Goal: Navigation & Orientation: Find specific page/section

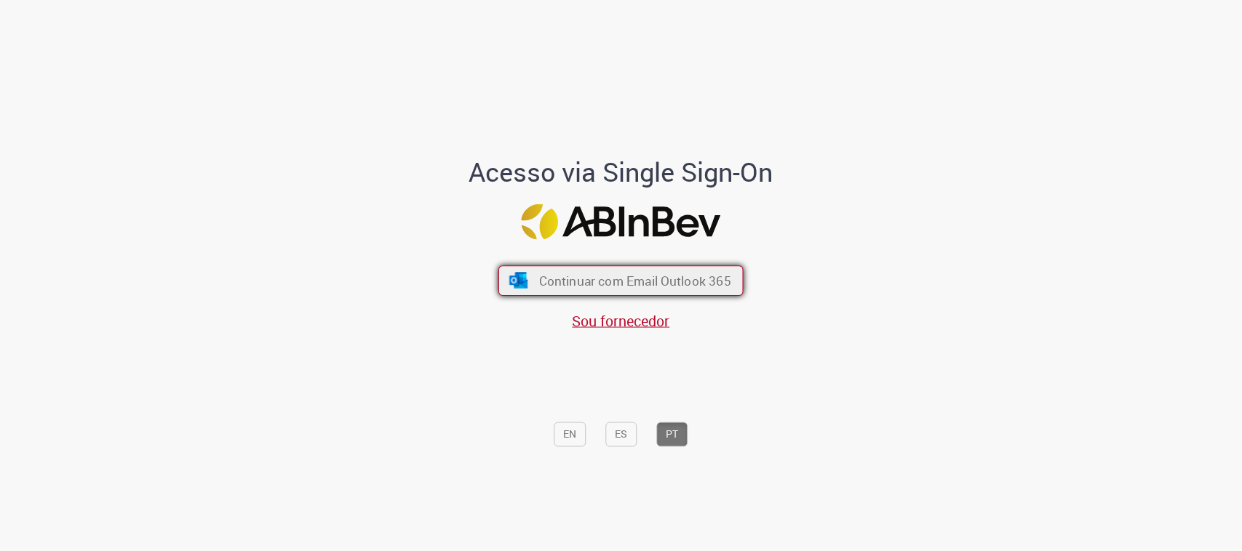
click at [588, 289] on button "Continuar com Email Outlook 365" at bounding box center [620, 280] width 245 height 31
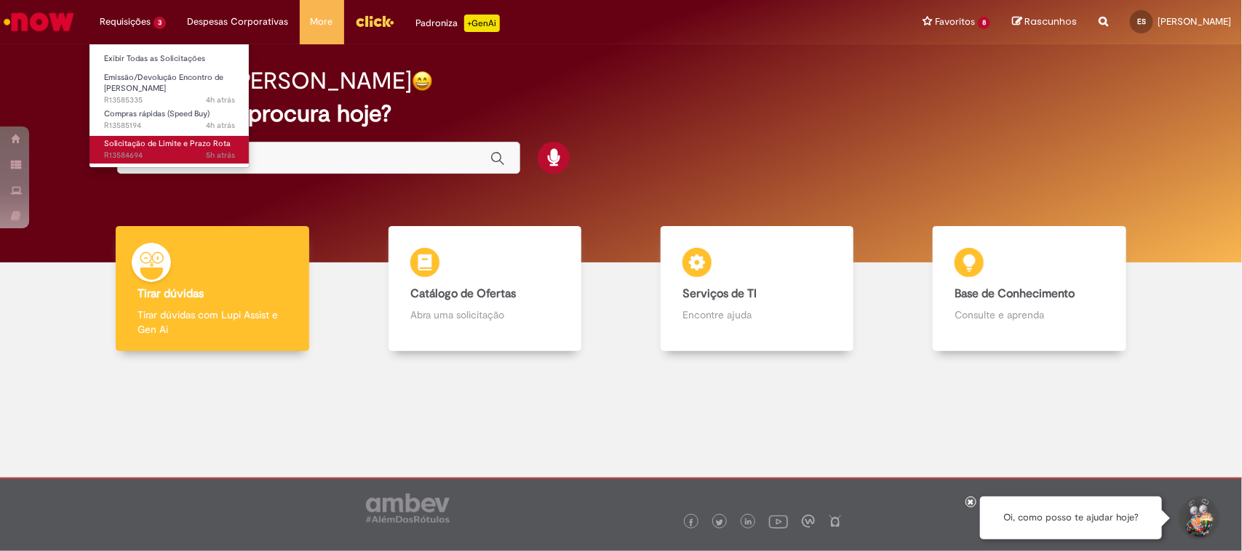
click at [142, 143] on span "Solicitação de Limite e Prazo Rota" at bounding box center [167, 143] width 127 height 11
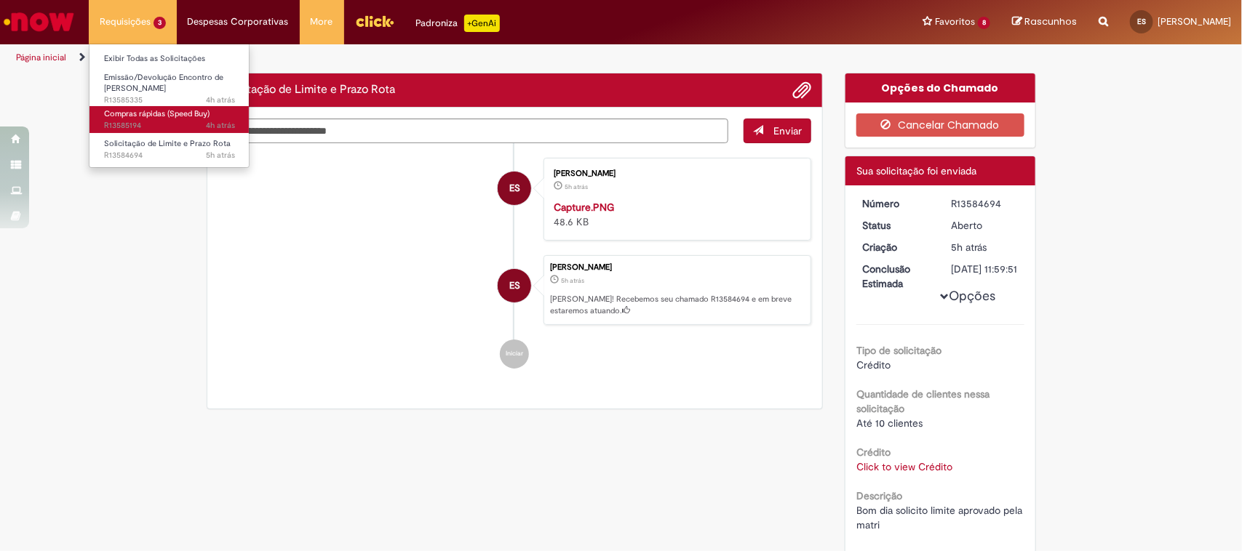
click at [184, 115] on span "Compras rápidas (Speed Buy)" at bounding box center [156, 113] width 105 height 11
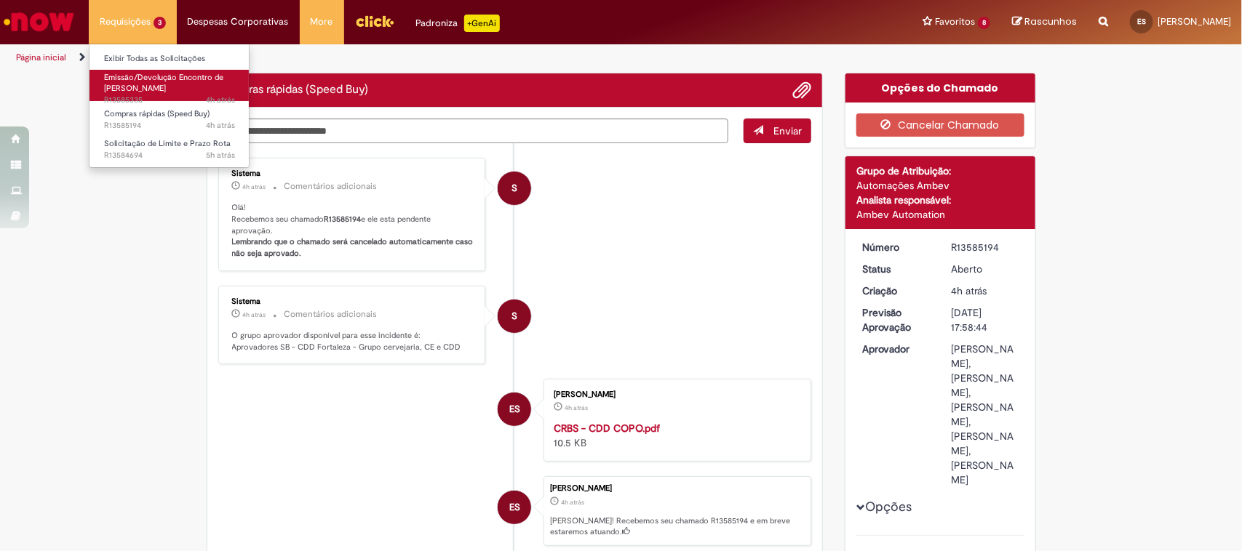
click at [176, 87] on link "Emissão/Devolução Encontro de Contas Fornecedor 4h atrás 4 horas atrás R13585335" at bounding box center [169, 85] width 160 height 31
